Goal: Check status

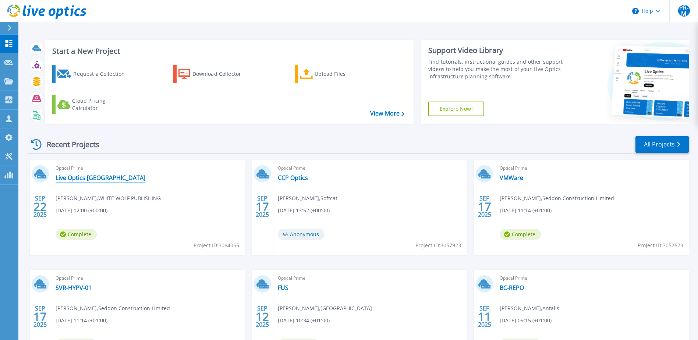
click at [86, 180] on link "Live Optics [GEOGRAPHIC_DATA]" at bounding box center [101, 177] width 90 height 7
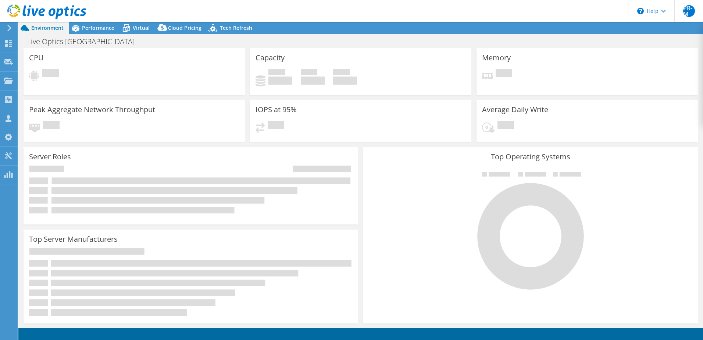
select select "USD"
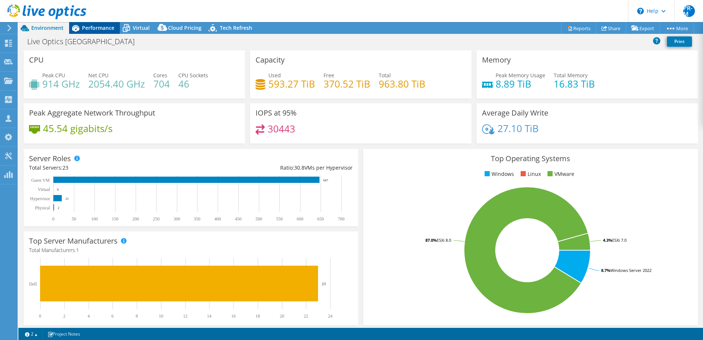
click at [88, 26] on span "Performance" at bounding box center [98, 27] width 32 height 7
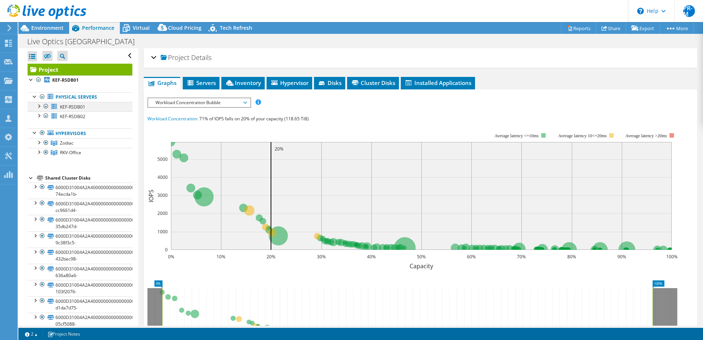
click at [40, 105] on div at bounding box center [38, 105] width 7 height 7
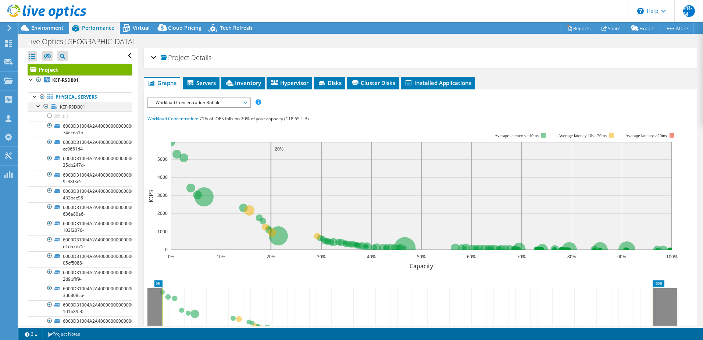
click at [40, 105] on div at bounding box center [38, 105] width 7 height 7
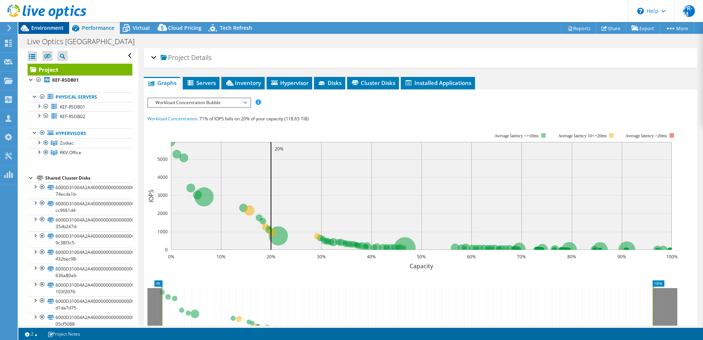
click at [44, 26] on span "Environment" at bounding box center [47, 27] width 32 height 7
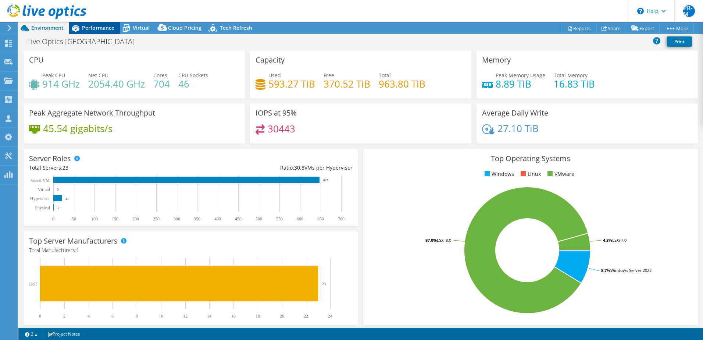
click at [96, 28] on span "Performance" at bounding box center [98, 27] width 32 height 7
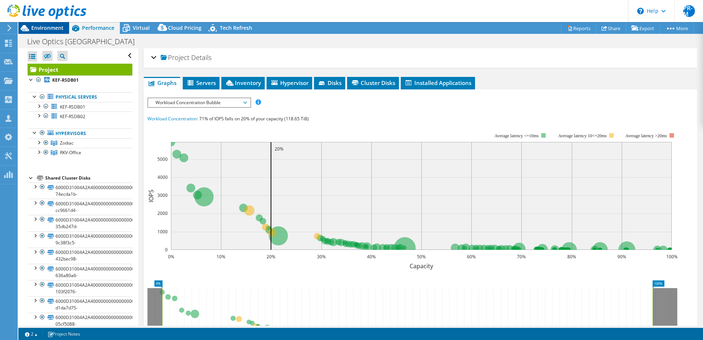
click at [52, 30] on span "Environment" at bounding box center [47, 27] width 32 height 7
